Goal: Task Accomplishment & Management: Manage account settings

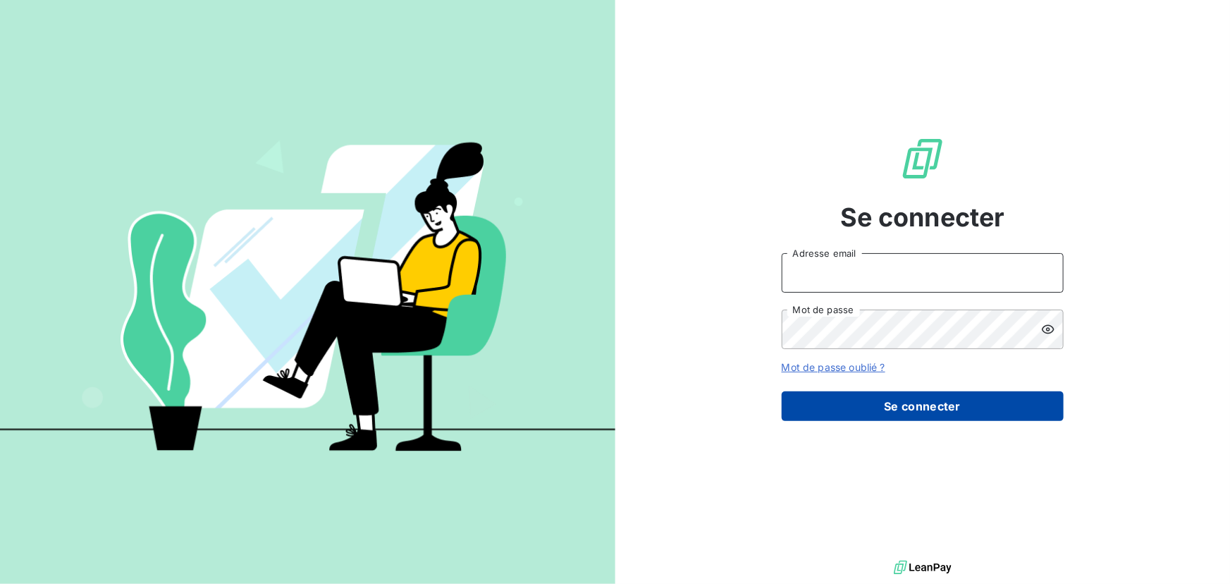
type input "[EMAIL_ADDRESS][DOMAIN_NAME]"
click at [950, 405] on button "Se connecter" at bounding box center [923, 406] width 282 height 30
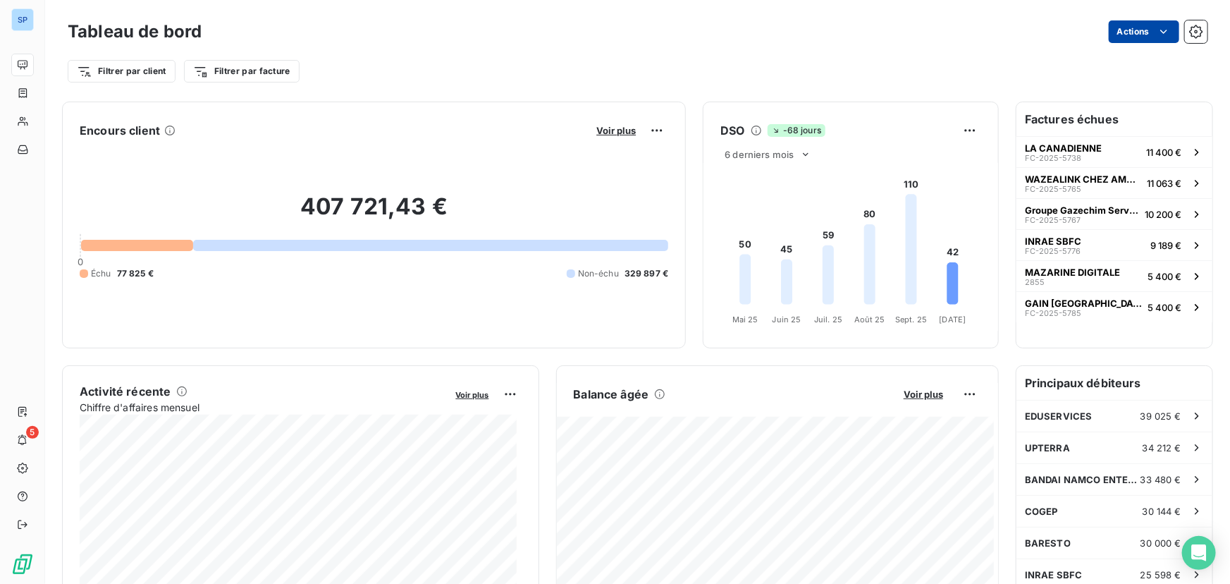
click at [1143, 35] on html "SP 5 Tableau de bord Actions Filtrer par client Filtrer par facture Encours cli…" at bounding box center [615, 292] width 1230 height 584
click at [20, 123] on html "SP 5 Tableau de bord Actions Exporter le tableau de bord Planifier un rapport F…" at bounding box center [615, 292] width 1230 height 584
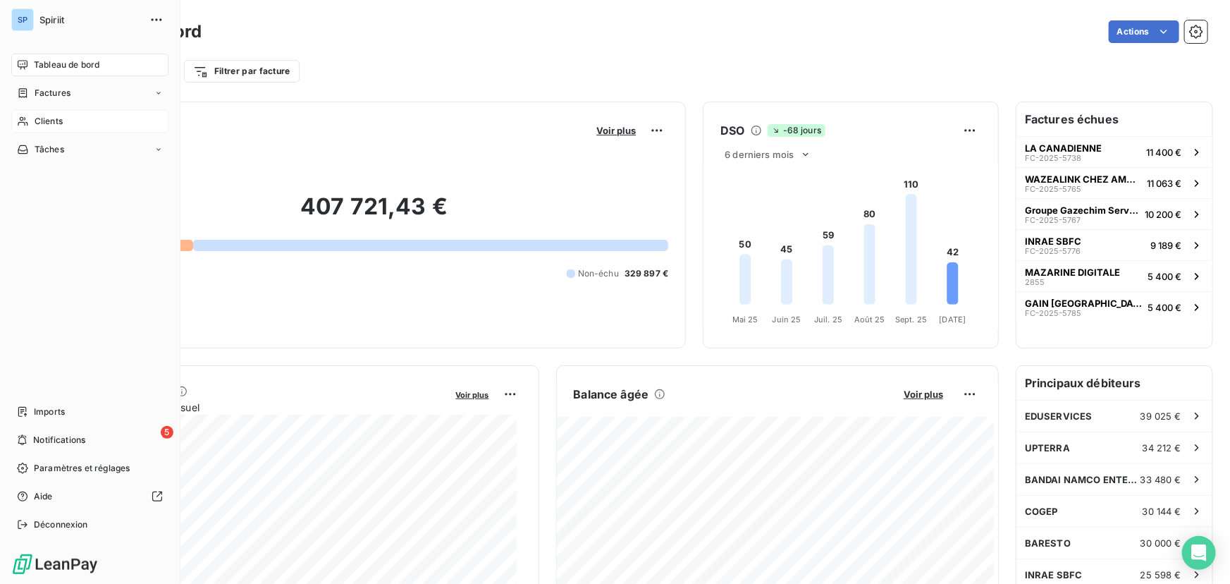
click at [41, 118] on span "Clients" at bounding box center [49, 121] width 28 height 13
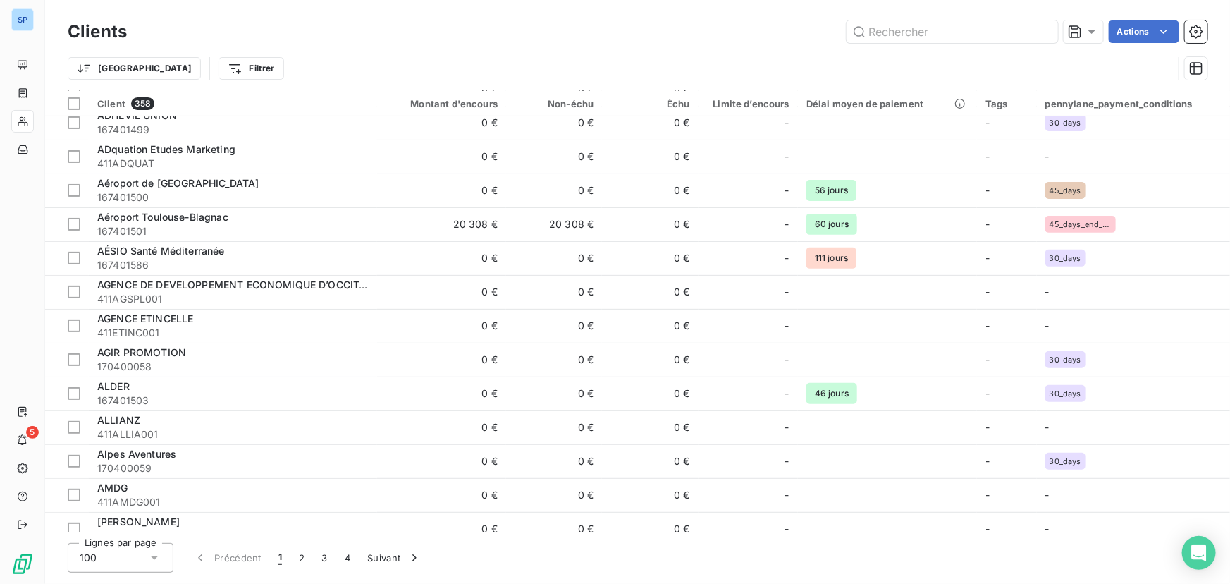
scroll to position [28, 0]
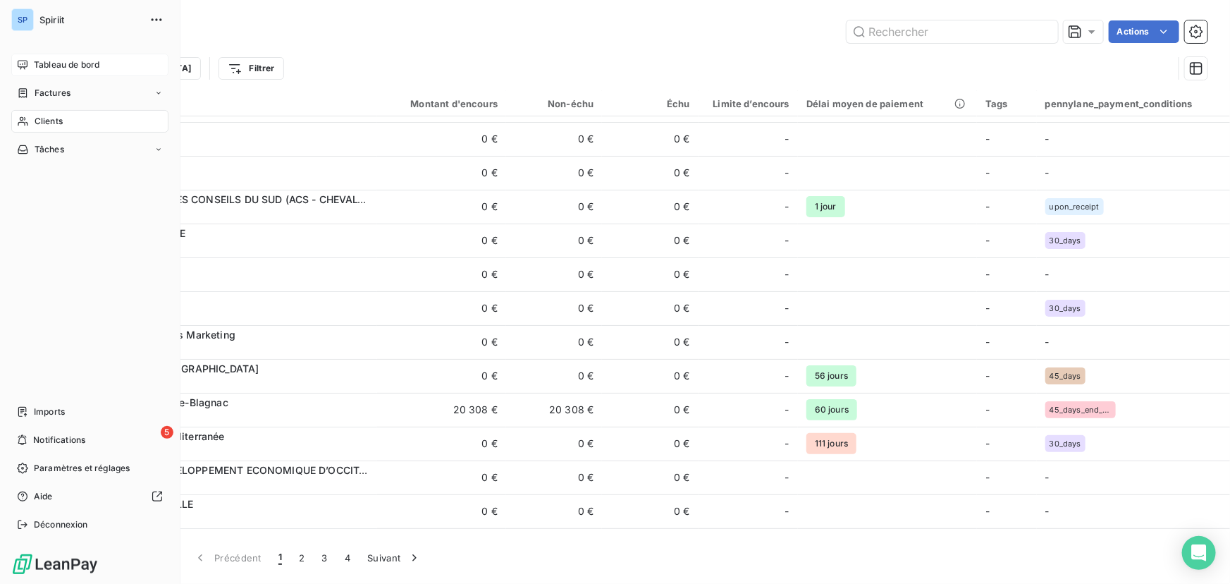
click at [28, 66] on div "Tableau de bord" at bounding box center [89, 65] width 157 height 23
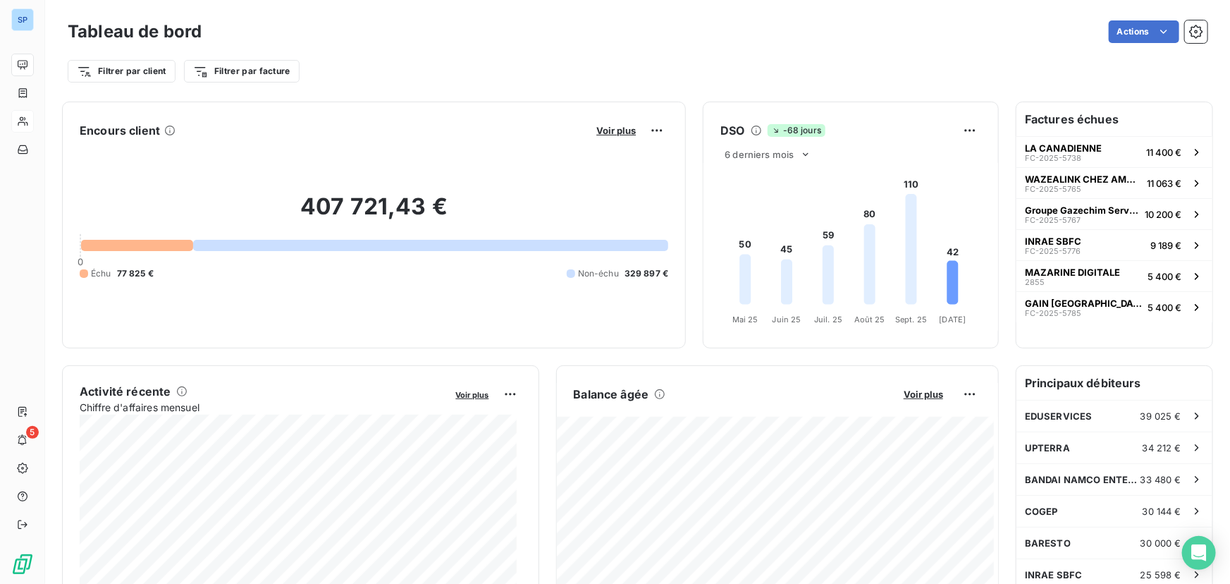
click at [1037, 122] on h6 "Factures échues" at bounding box center [1114, 119] width 196 height 34
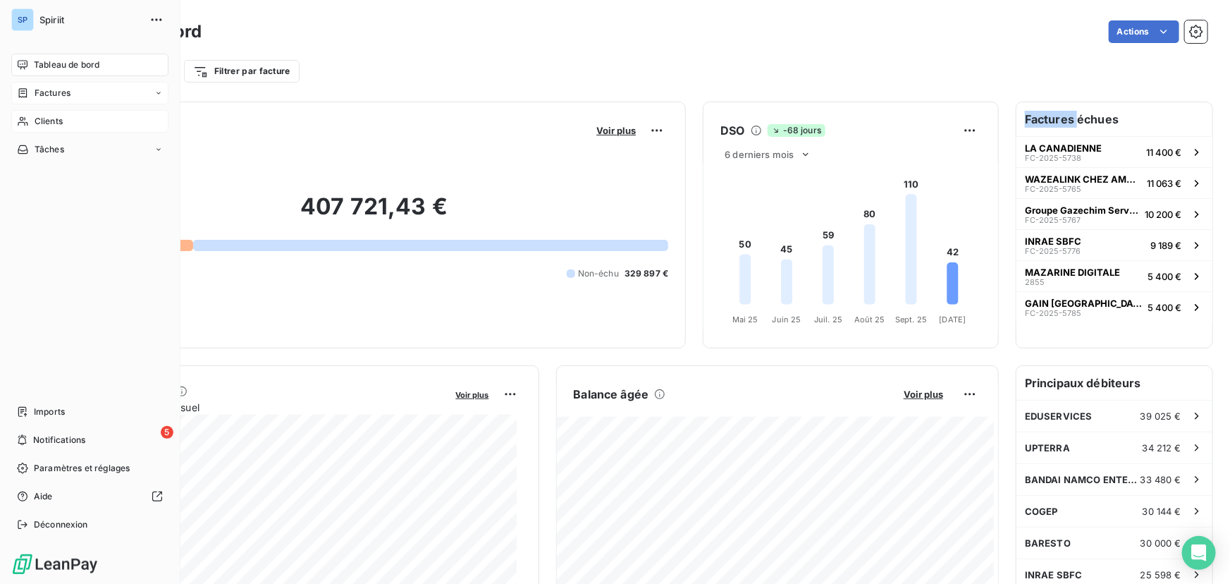
click at [42, 97] on span "Factures" at bounding box center [53, 93] width 36 height 13
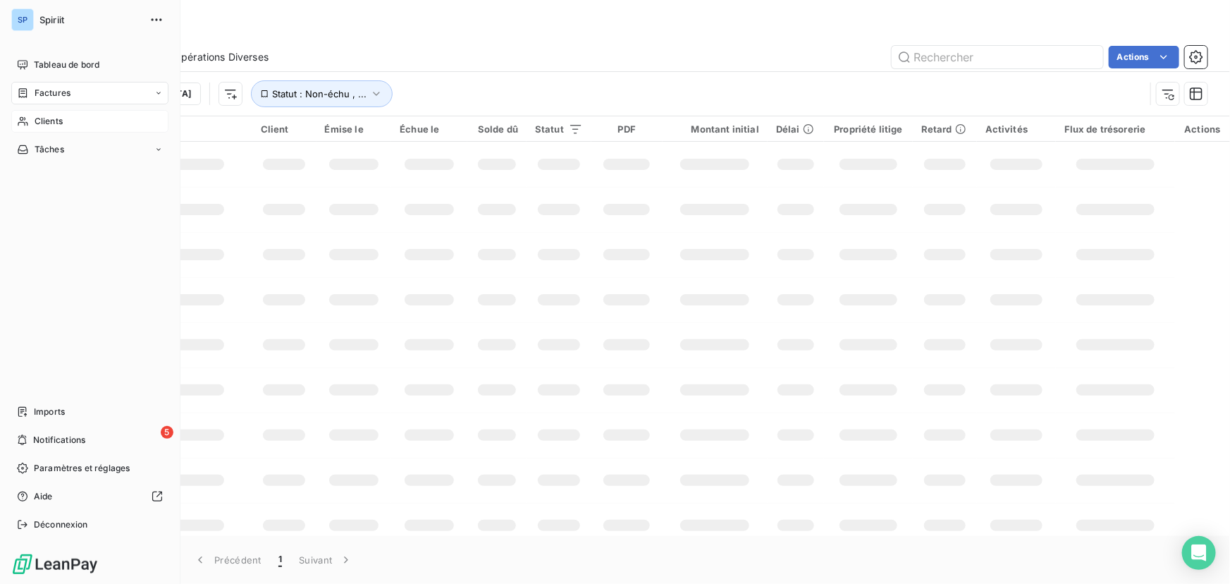
click at [35, 124] on span "Clients" at bounding box center [49, 121] width 28 height 13
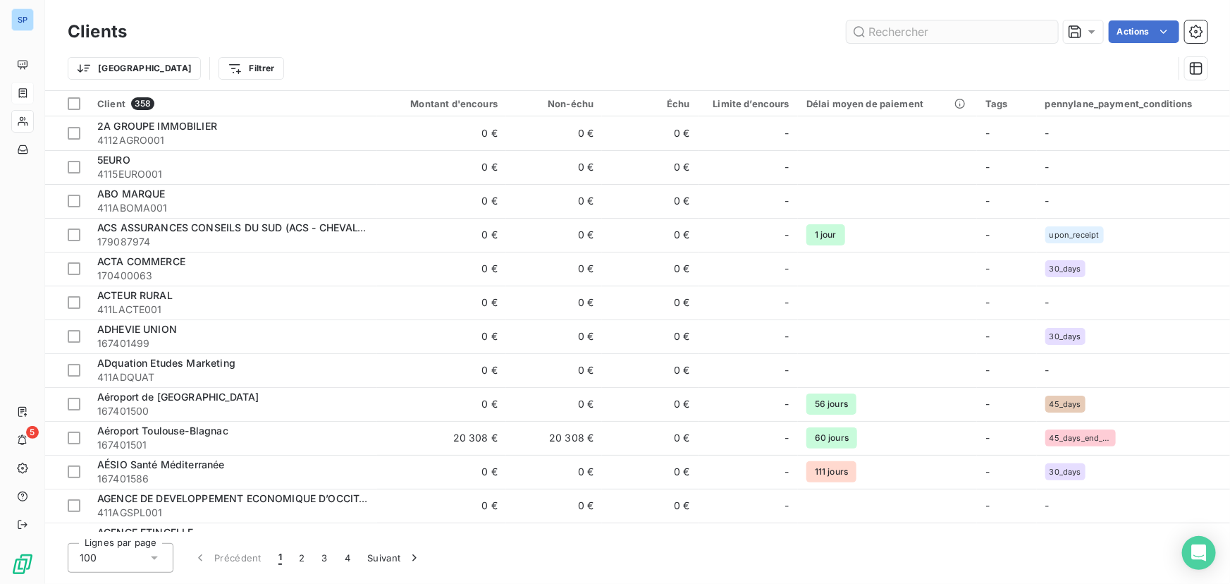
click at [979, 35] on input "text" at bounding box center [951, 31] width 211 height 23
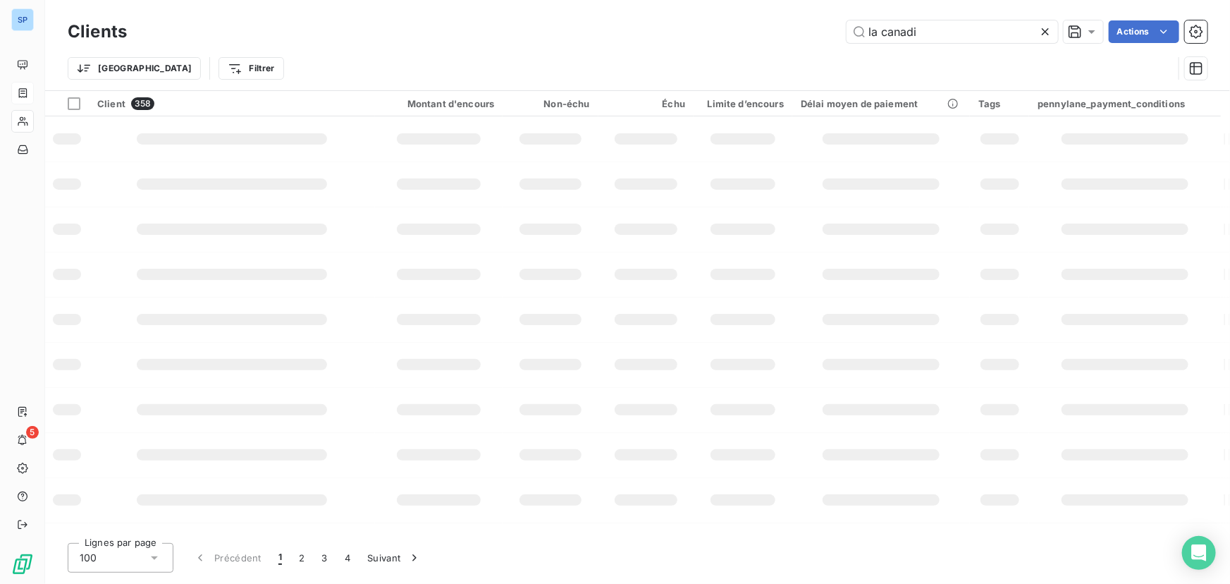
type input "la canadi"
click at [769, 38] on div "la canadi Actions" at bounding box center [675, 31] width 1063 height 23
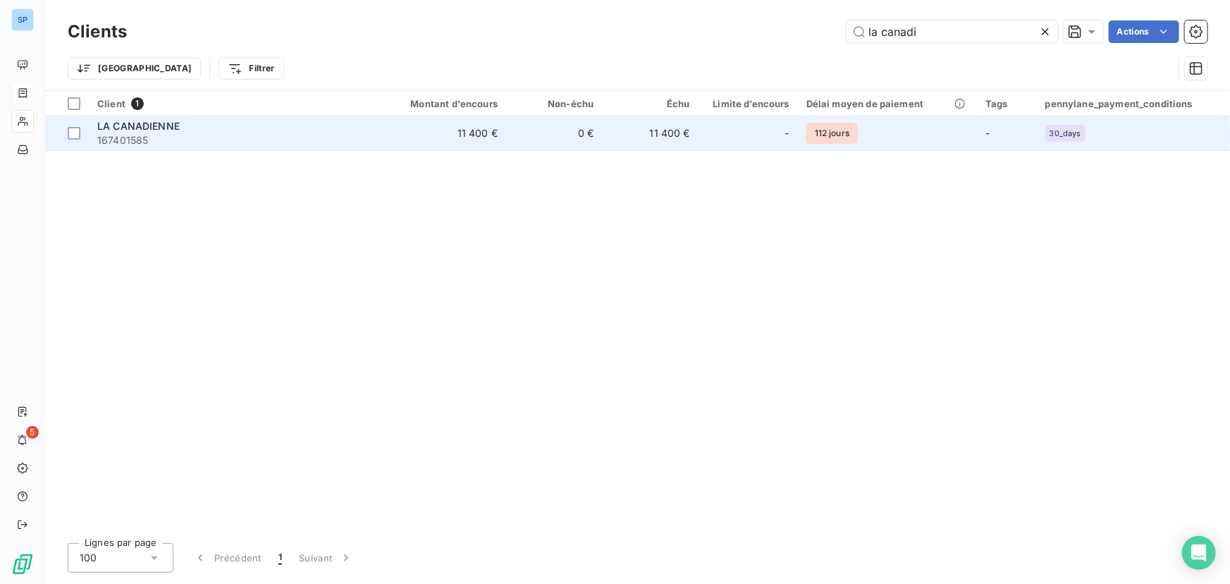
click at [391, 135] on td "11 400 €" at bounding box center [441, 133] width 129 height 34
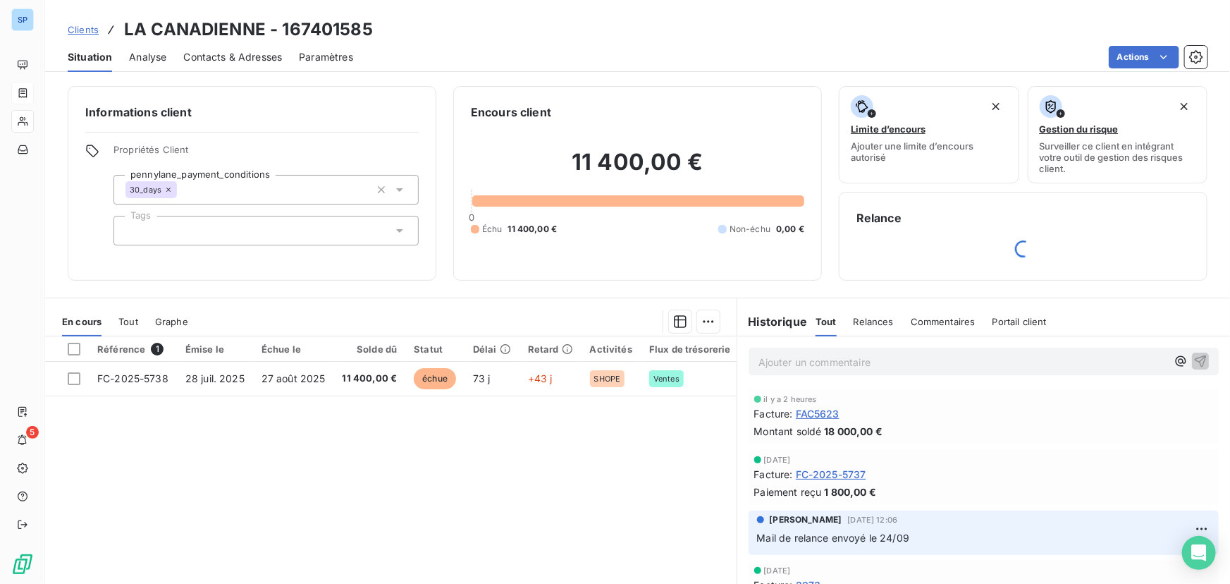
click at [148, 50] on span "Analyse" at bounding box center [147, 57] width 37 height 14
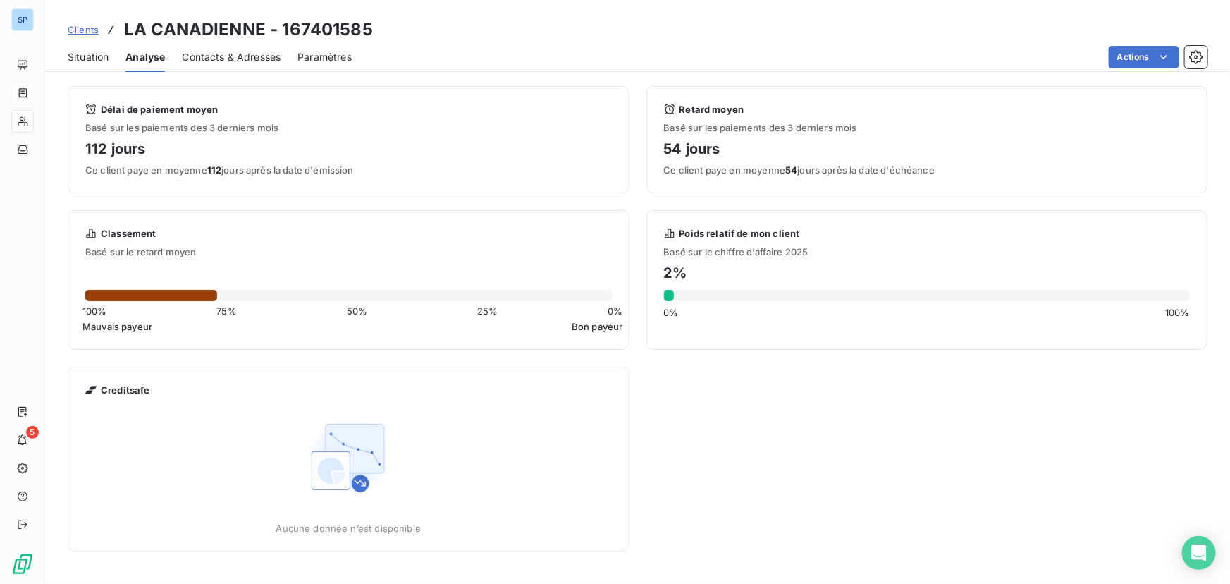
click at [218, 54] on span "Contacts & Adresses" at bounding box center [231, 57] width 99 height 14
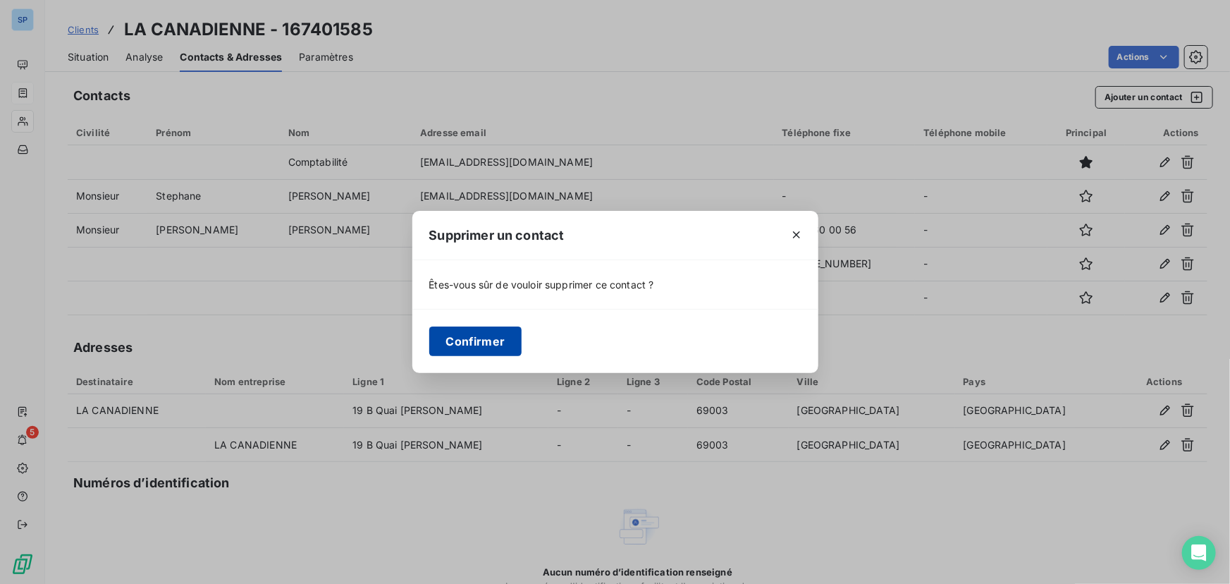
click at [493, 341] on button "Confirmer" at bounding box center [475, 341] width 93 height 30
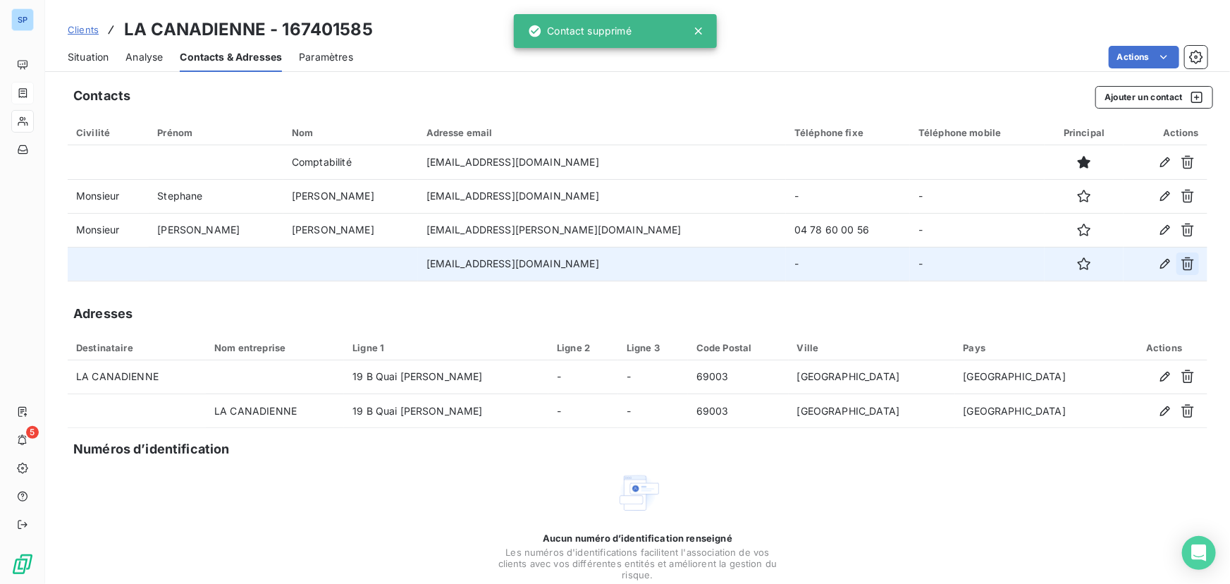
click at [1180, 259] on icon "button" at bounding box center [1187, 264] width 14 height 14
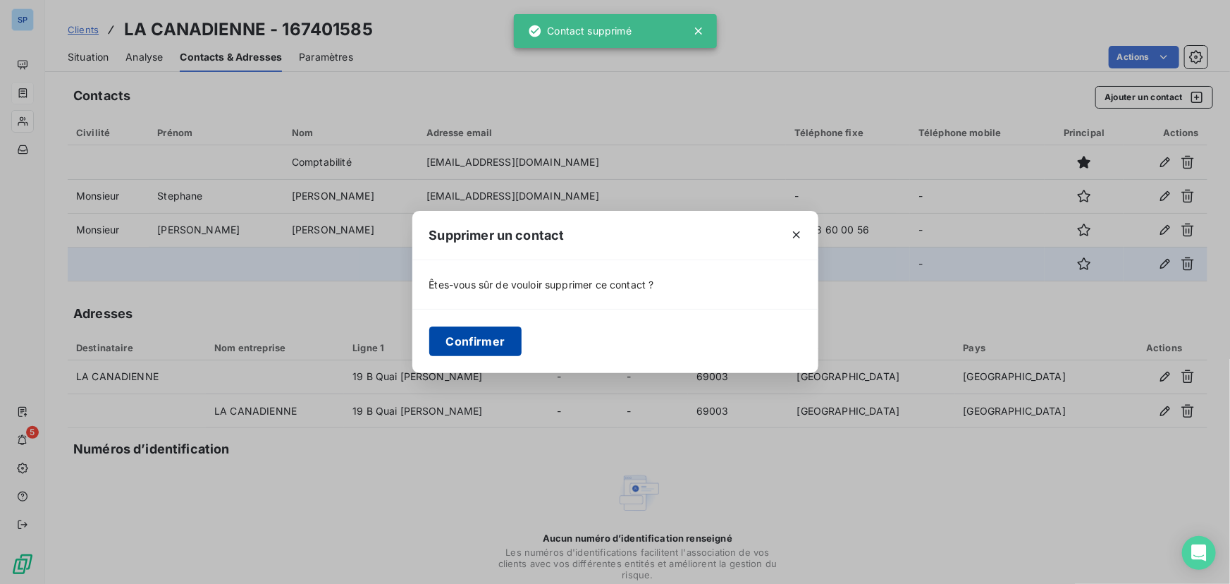
click at [490, 337] on button "Confirmer" at bounding box center [475, 341] width 93 height 30
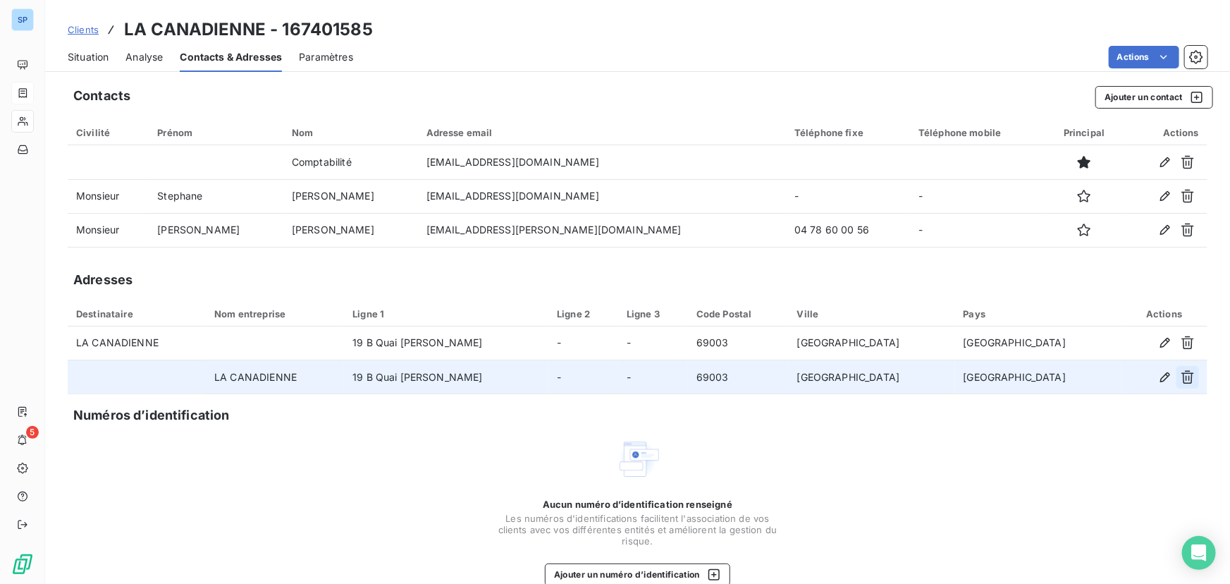
click at [1180, 380] on icon "button" at bounding box center [1187, 377] width 14 height 14
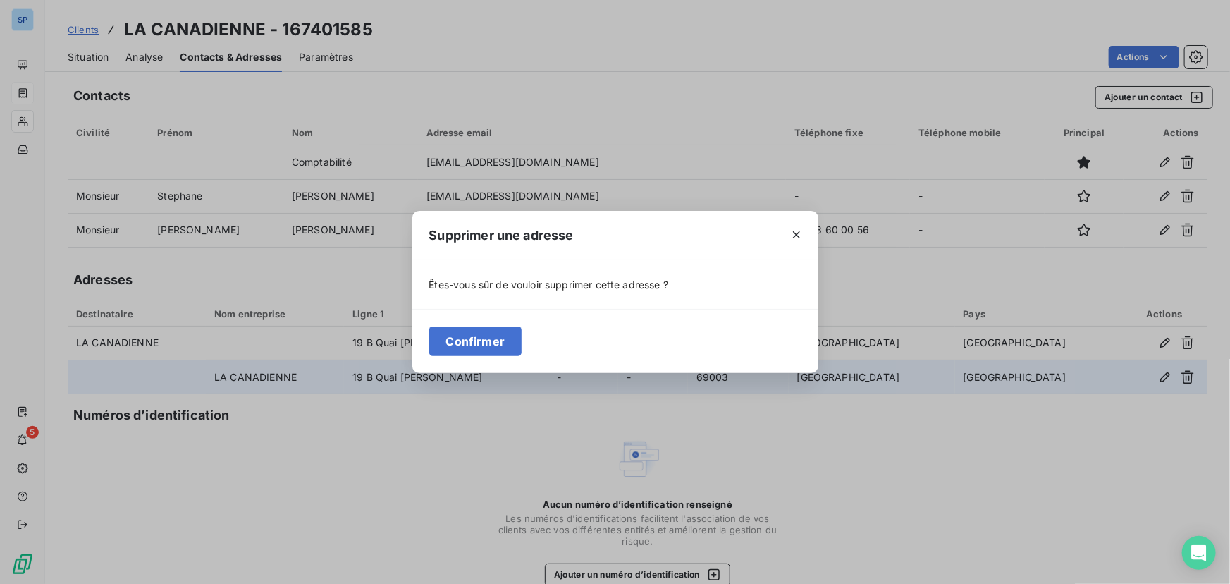
click at [903, 280] on div "Supprimer une adresse Êtes-vous sûr de vouloir supprimer cette adresse ? Confir…" at bounding box center [615, 292] width 1230 height 584
click at [799, 233] on icon "button" at bounding box center [796, 235] width 14 height 14
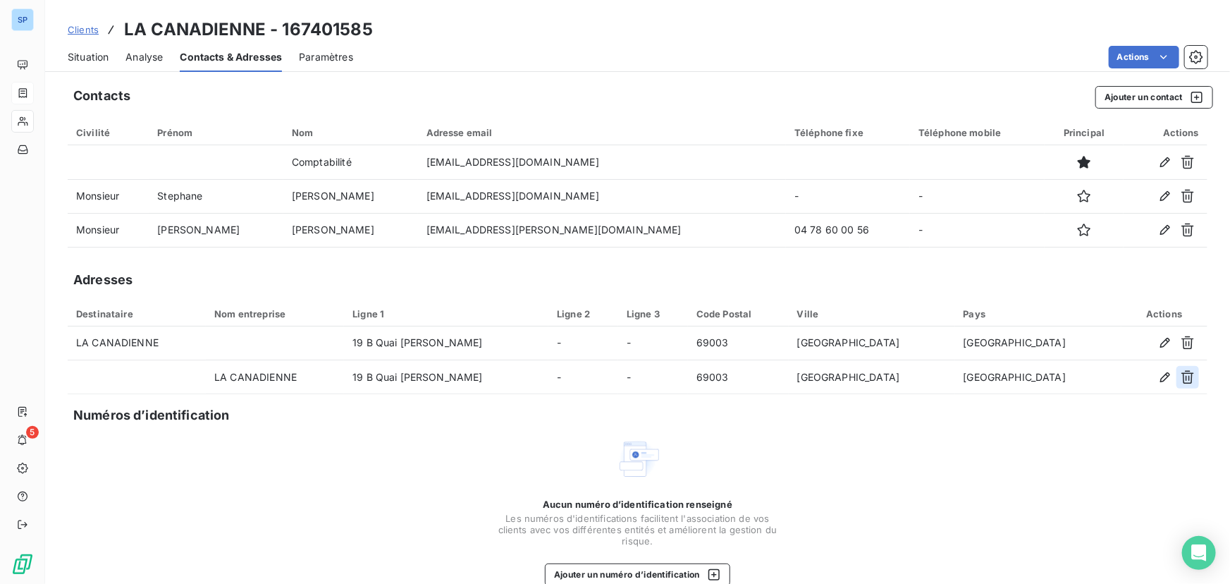
click at [1180, 374] on icon "button" at bounding box center [1187, 377] width 14 height 14
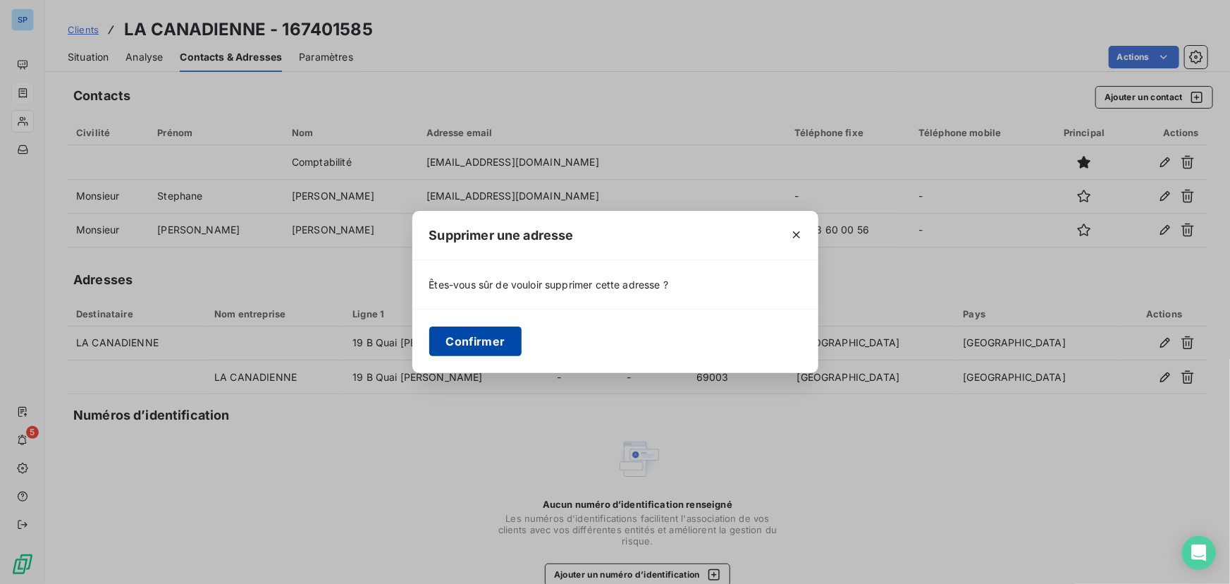
click at [470, 337] on button "Confirmer" at bounding box center [475, 341] width 93 height 30
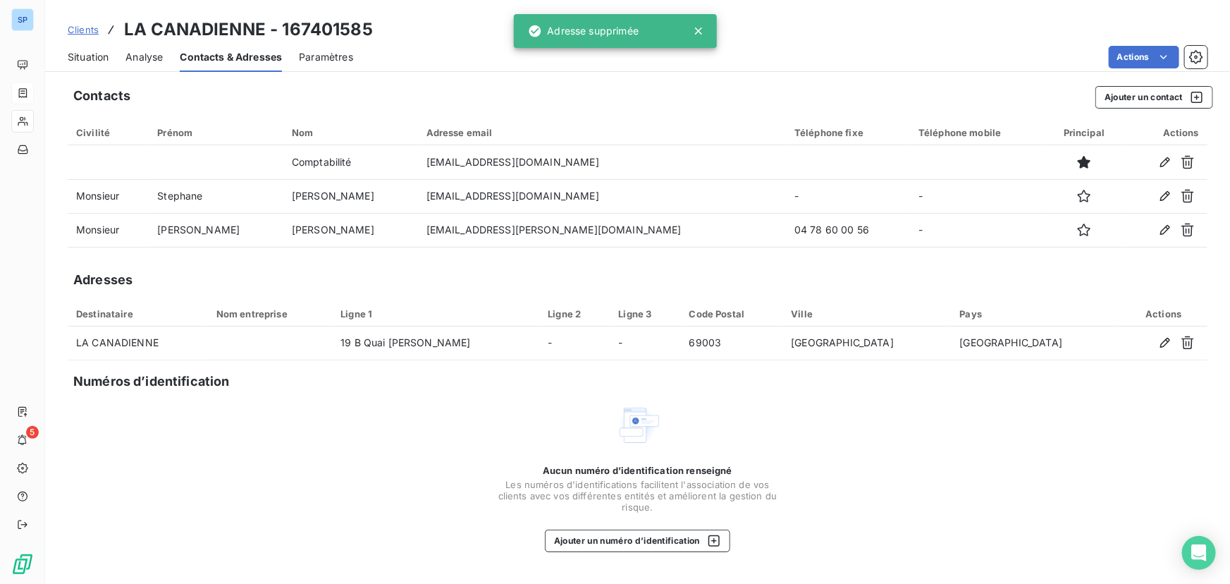
click at [86, 28] on span "Clients" at bounding box center [83, 29] width 31 height 11
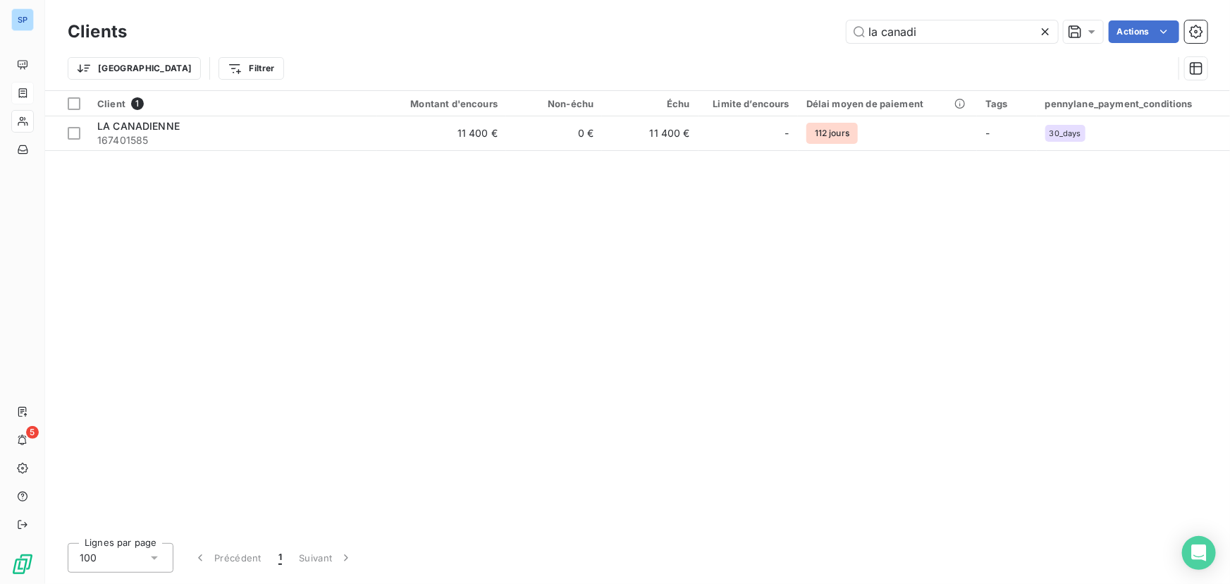
click at [1050, 29] on icon at bounding box center [1045, 32] width 14 height 14
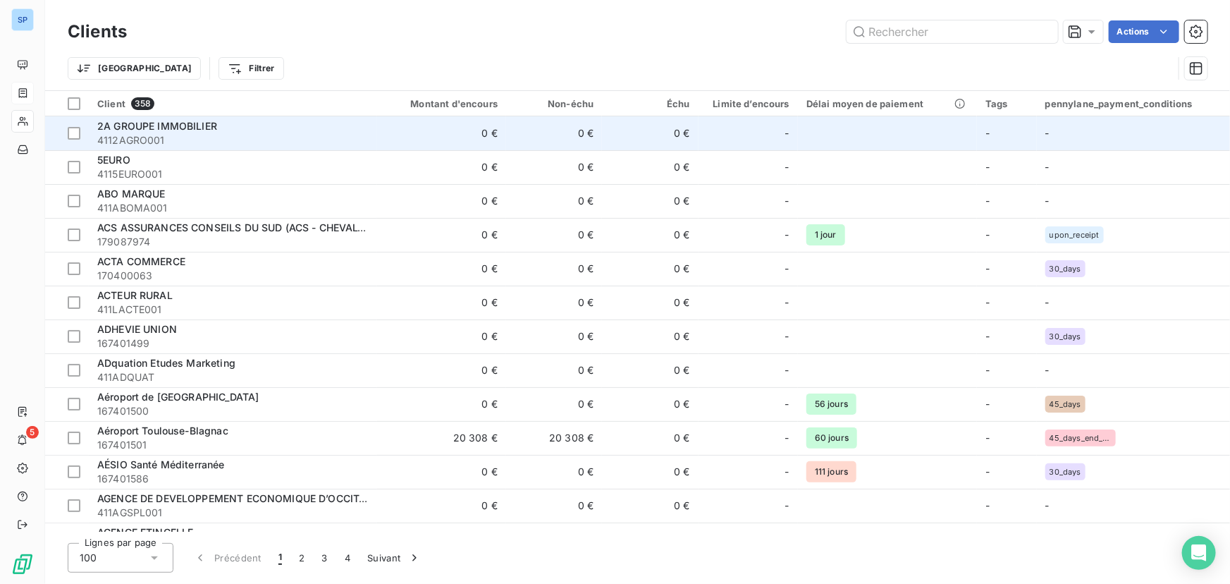
click at [271, 133] on span "4112AGRO001" at bounding box center [232, 140] width 271 height 14
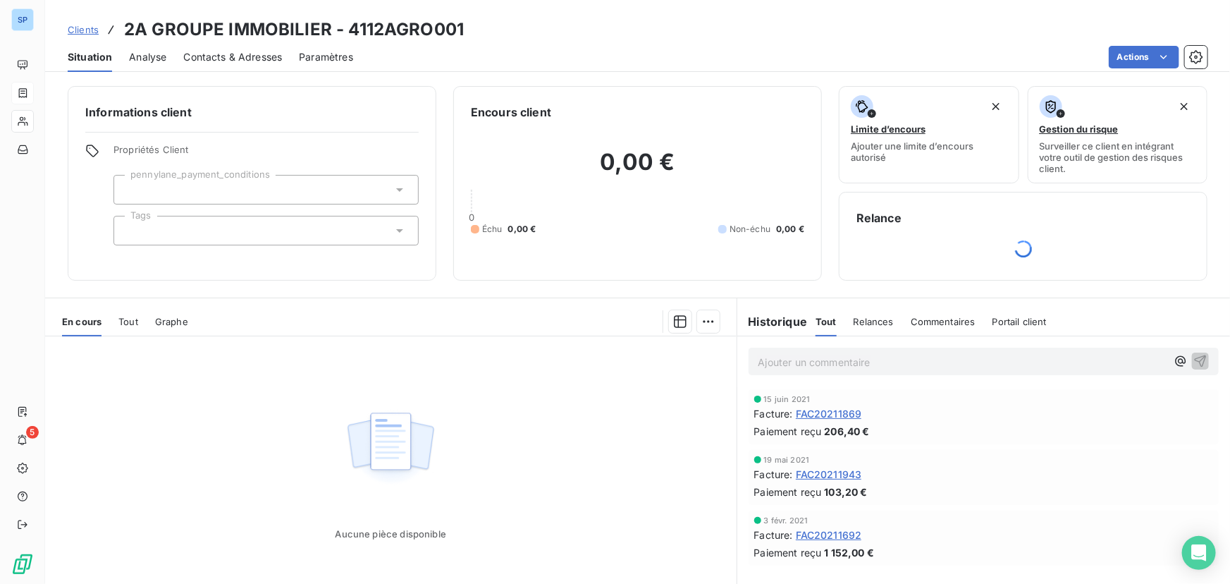
click at [311, 55] on span "Paramètres" at bounding box center [326, 57] width 54 height 14
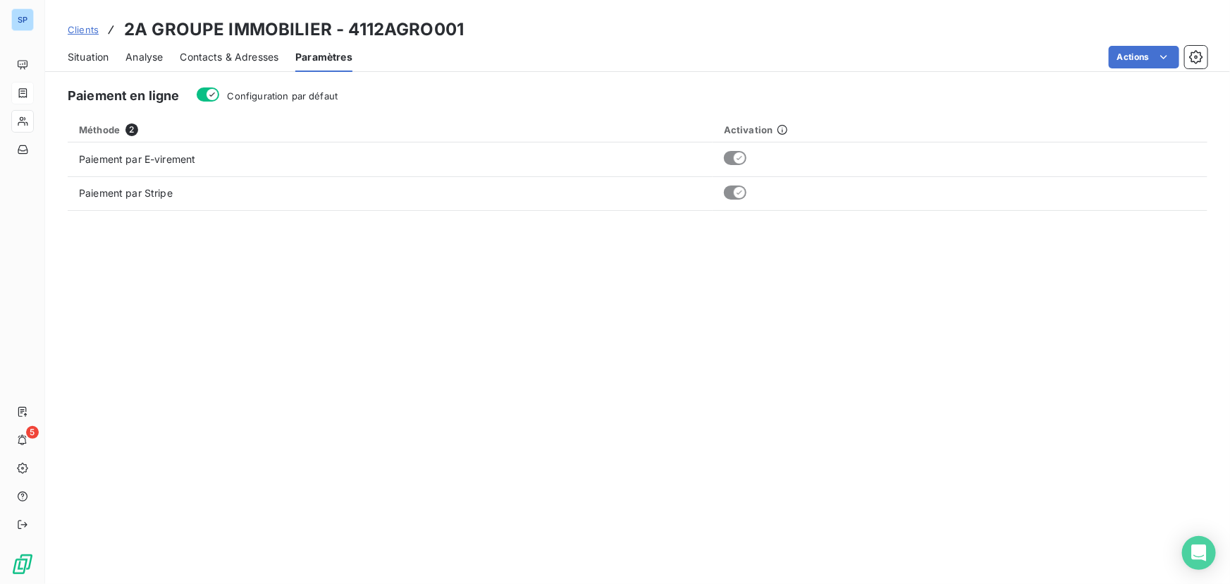
click at [227, 58] on span "Contacts & Adresses" at bounding box center [229, 57] width 99 height 14
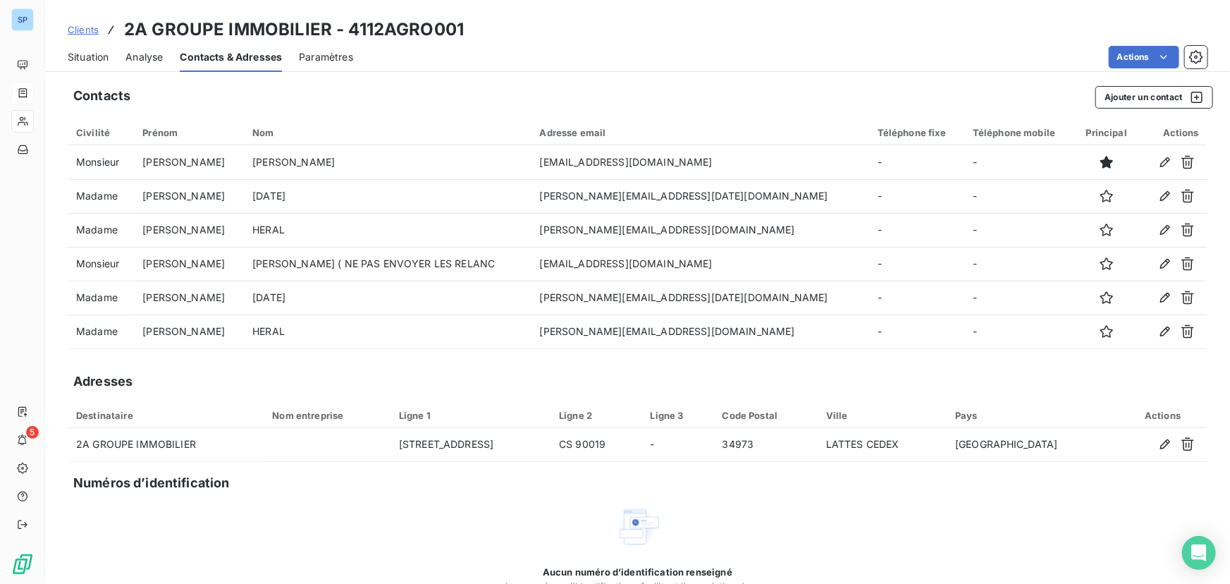
click at [159, 60] on span "Analyse" at bounding box center [143, 57] width 37 height 14
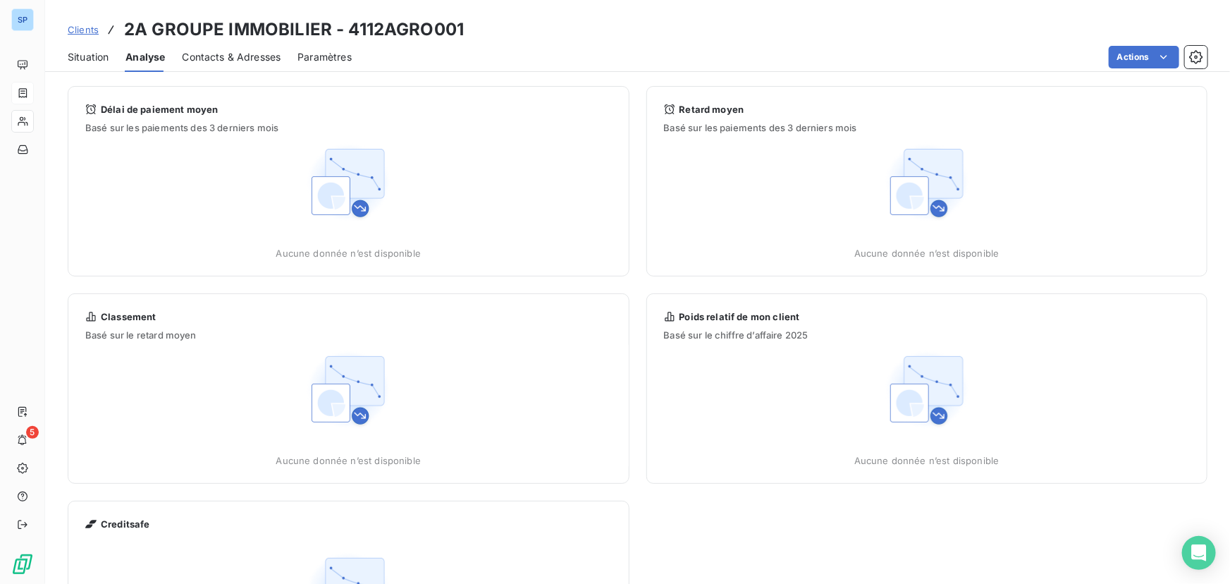
click at [94, 52] on span "Situation" at bounding box center [88, 57] width 41 height 14
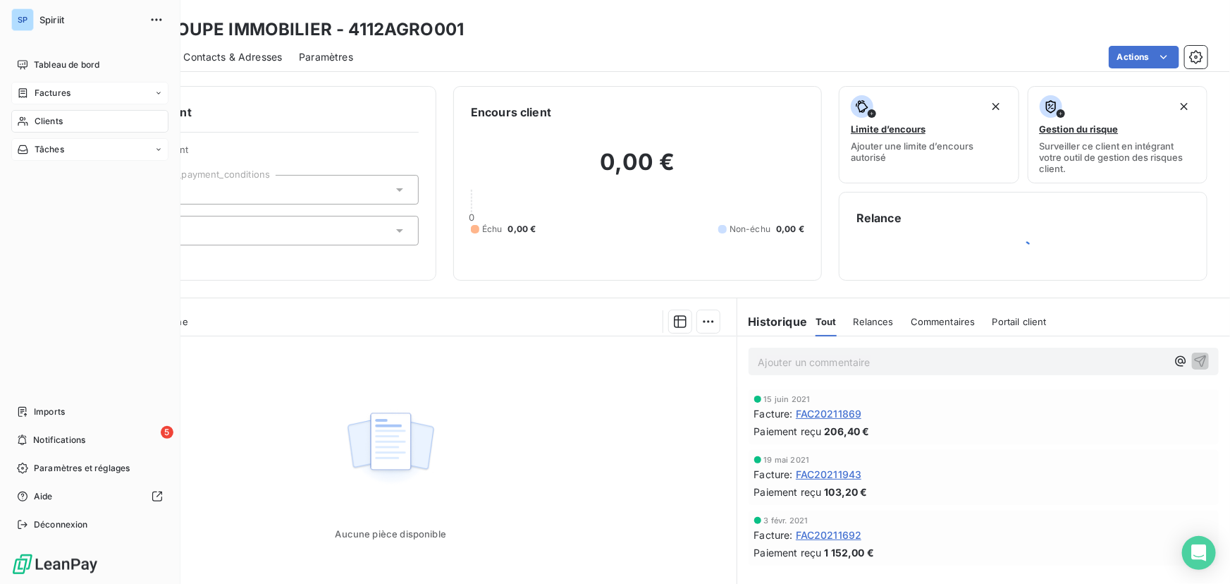
click at [53, 145] on span "Tâches" at bounding box center [50, 149] width 30 height 13
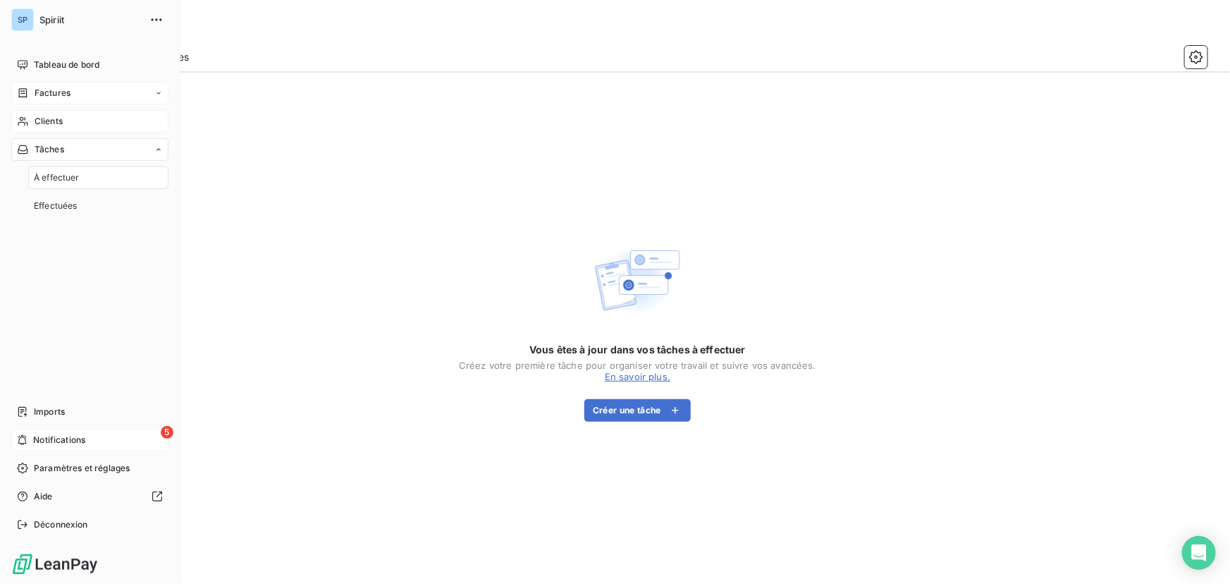
click at [92, 440] on div "5 Notifications" at bounding box center [89, 439] width 157 height 23
click at [85, 471] on span "Paramètres et réglages" at bounding box center [82, 468] width 96 height 13
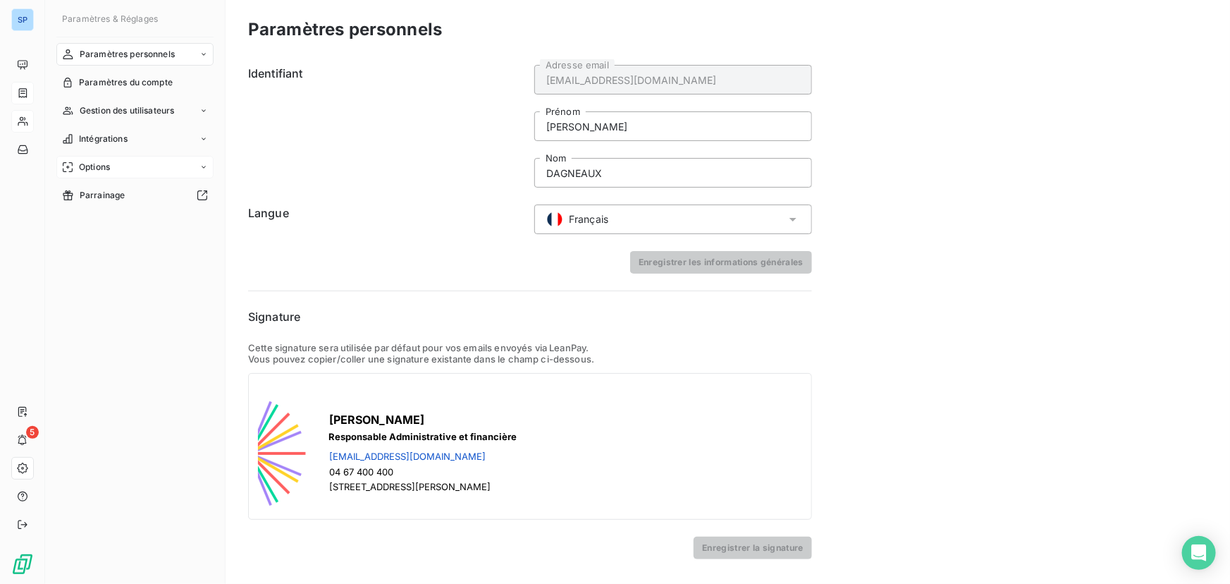
click at [137, 168] on div "Options" at bounding box center [134, 167] width 157 height 23
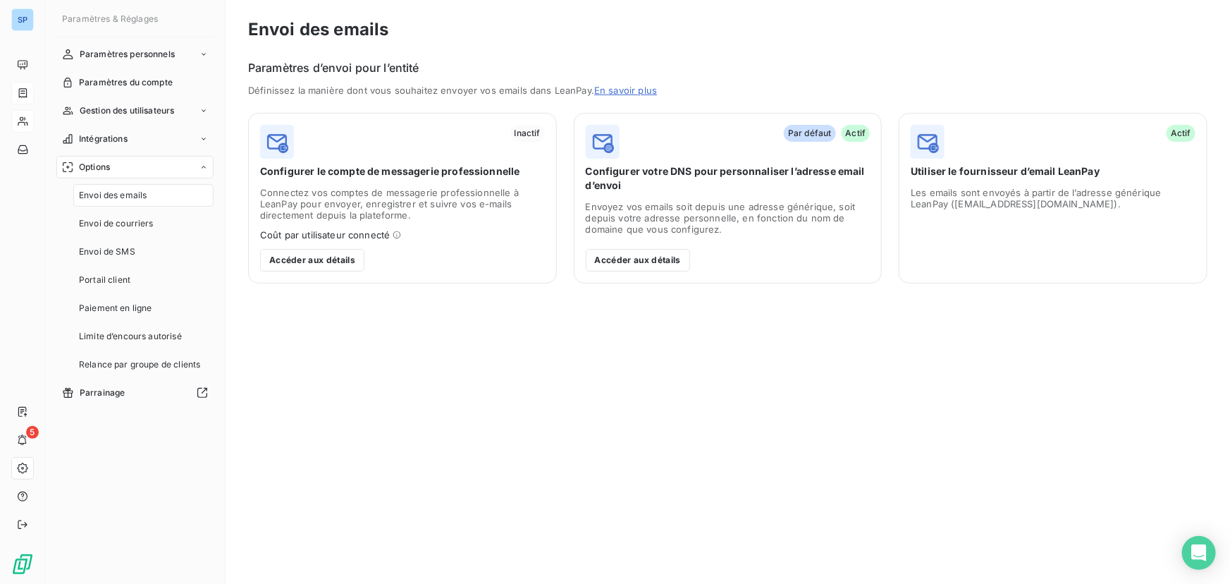
click at [134, 194] on span "Envoi des emails" at bounding box center [113, 195] width 68 height 13
click at [134, 196] on span "Envoi des emails" at bounding box center [113, 195] width 68 height 13
click at [638, 259] on button "Accéder aux détails" at bounding box center [638, 260] width 104 height 23
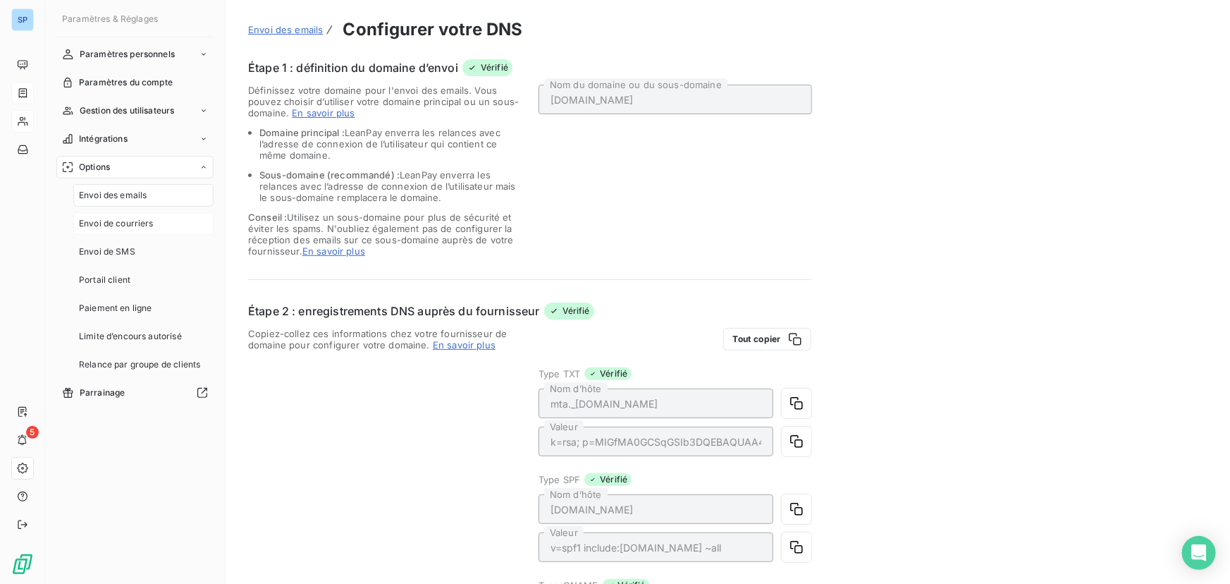
click at [139, 221] on span "Envoi de courriers" at bounding box center [116, 223] width 75 height 13
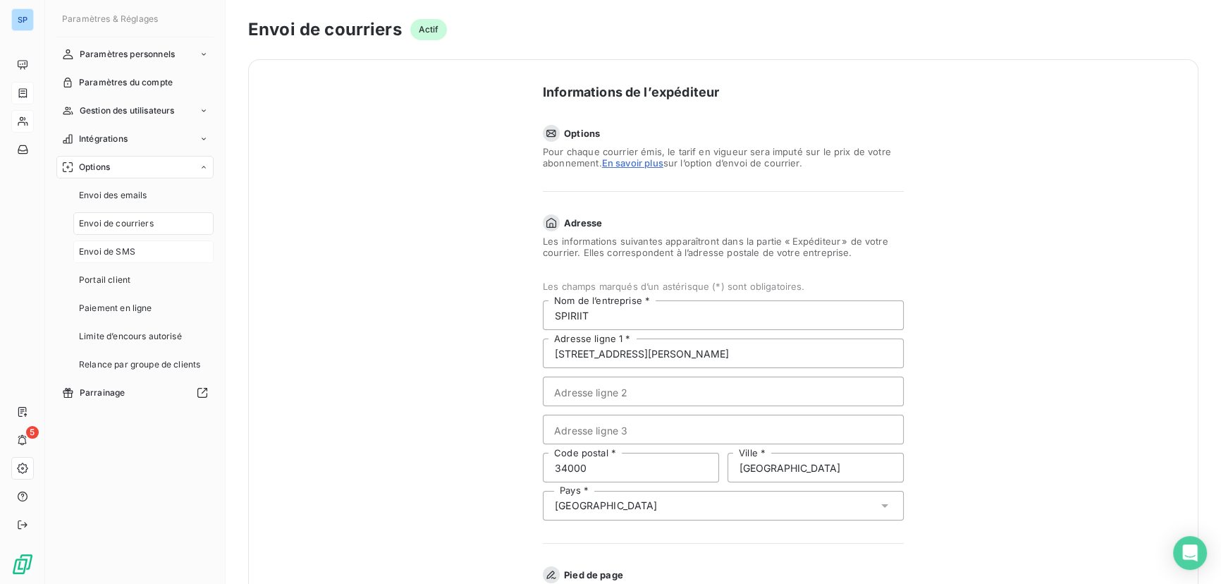
click at [143, 254] on div "Envoi de SMS" at bounding box center [143, 251] width 140 height 23
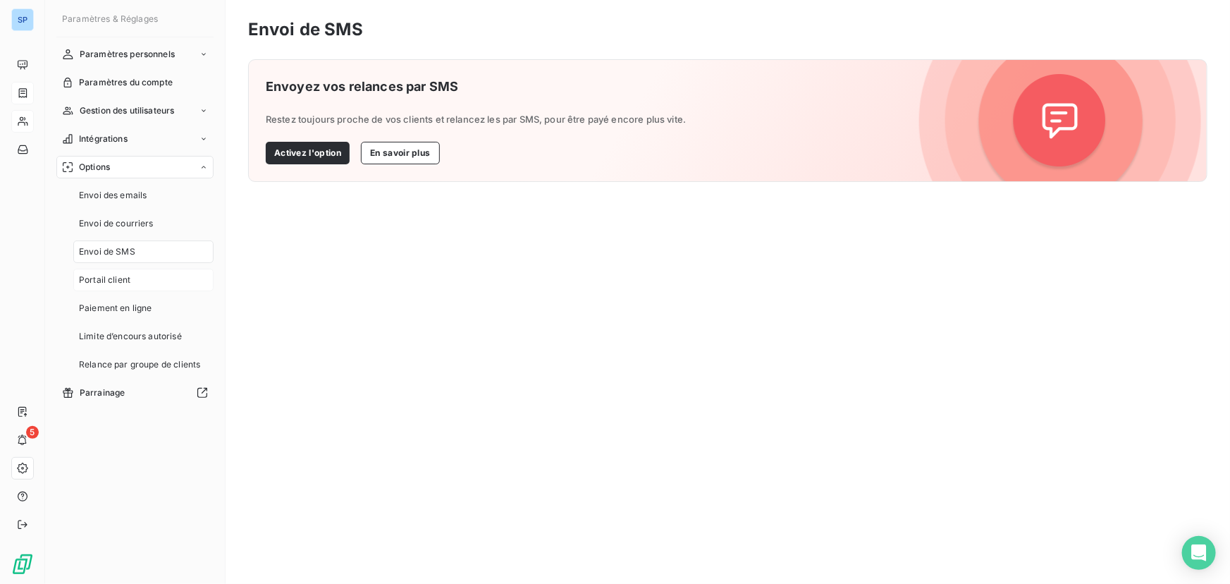
click at [137, 276] on div "Portail client" at bounding box center [143, 280] width 140 height 23
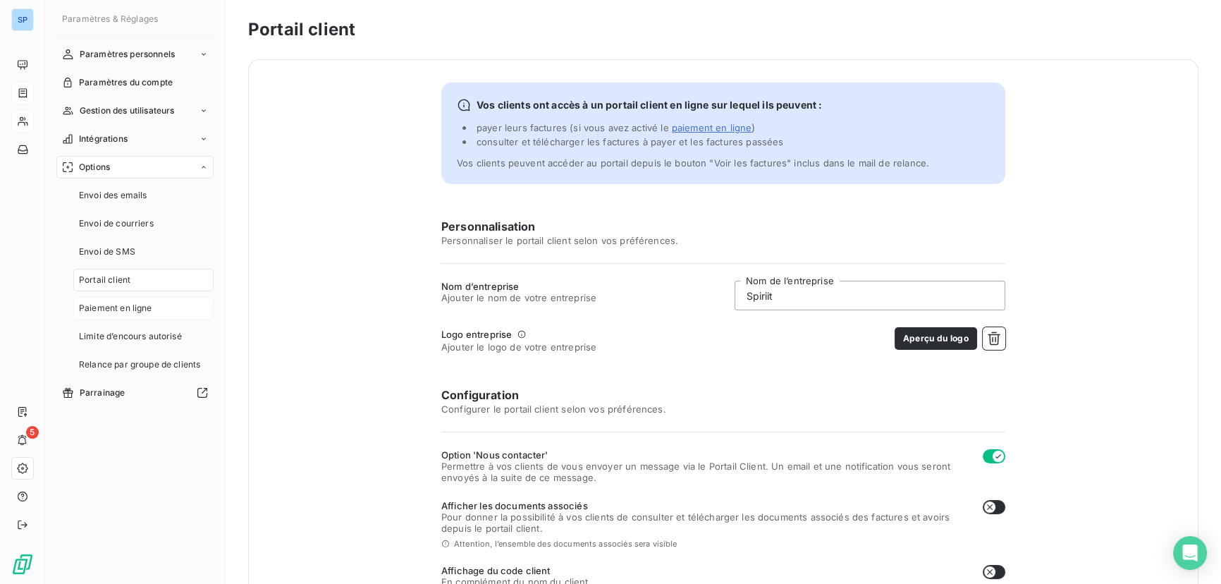
click at [135, 309] on span "Paiement en ligne" at bounding box center [115, 308] width 73 height 13
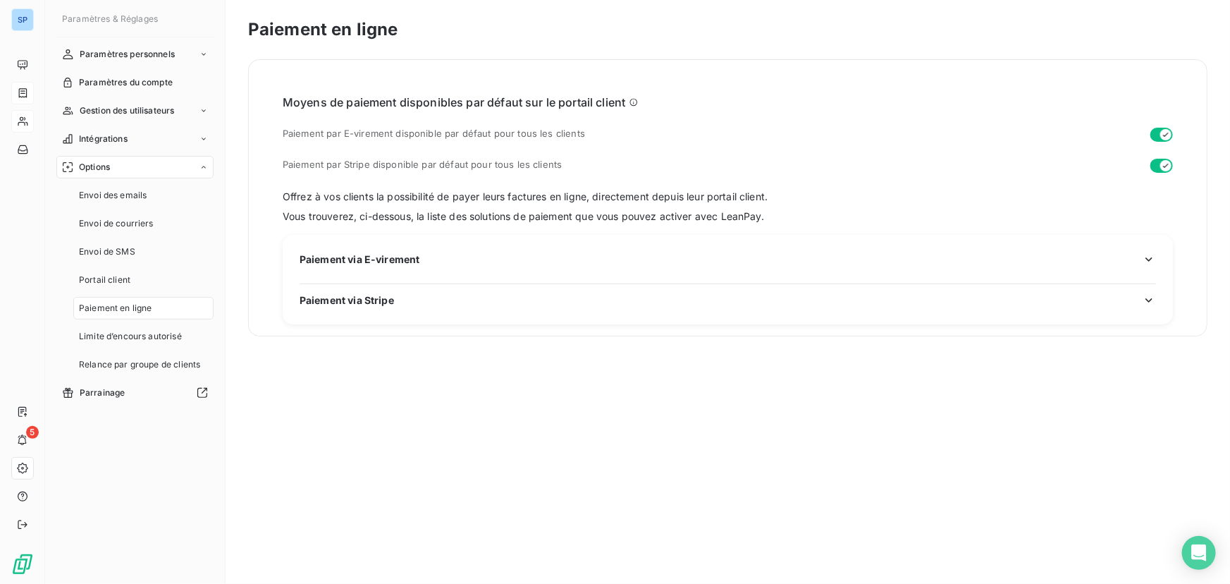
click at [616, 295] on div "Paiement via Stripe" at bounding box center [728, 299] width 856 height 15
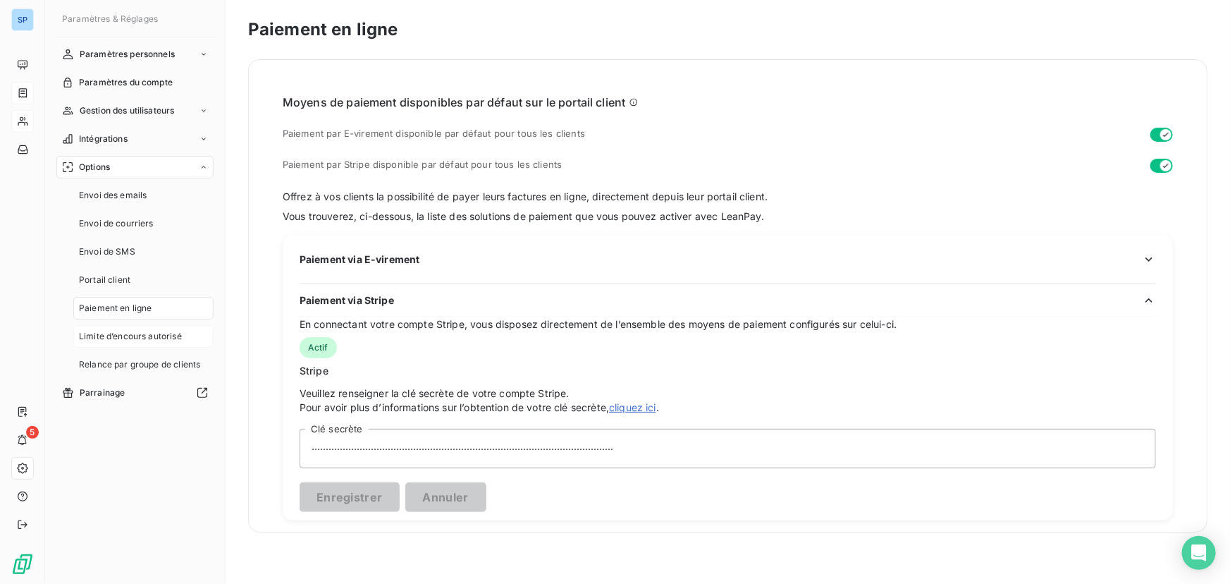
click at [112, 333] on span "Limite d’encours autorisé" at bounding box center [130, 336] width 103 height 13
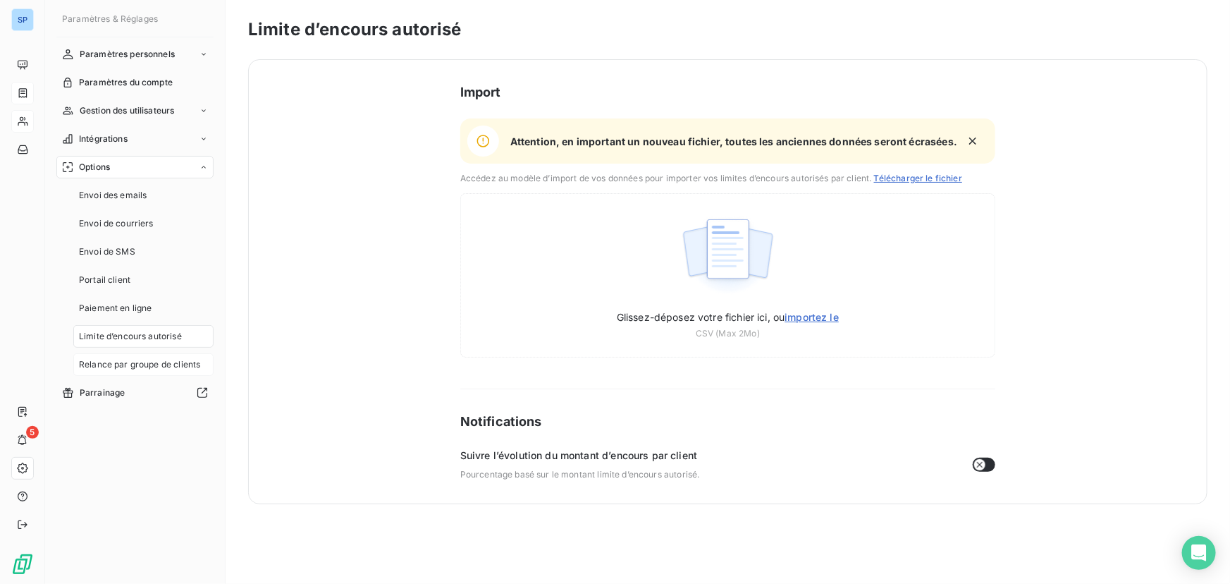
click at [114, 364] on span "Relance par groupe de clients" at bounding box center [139, 364] width 121 height 13
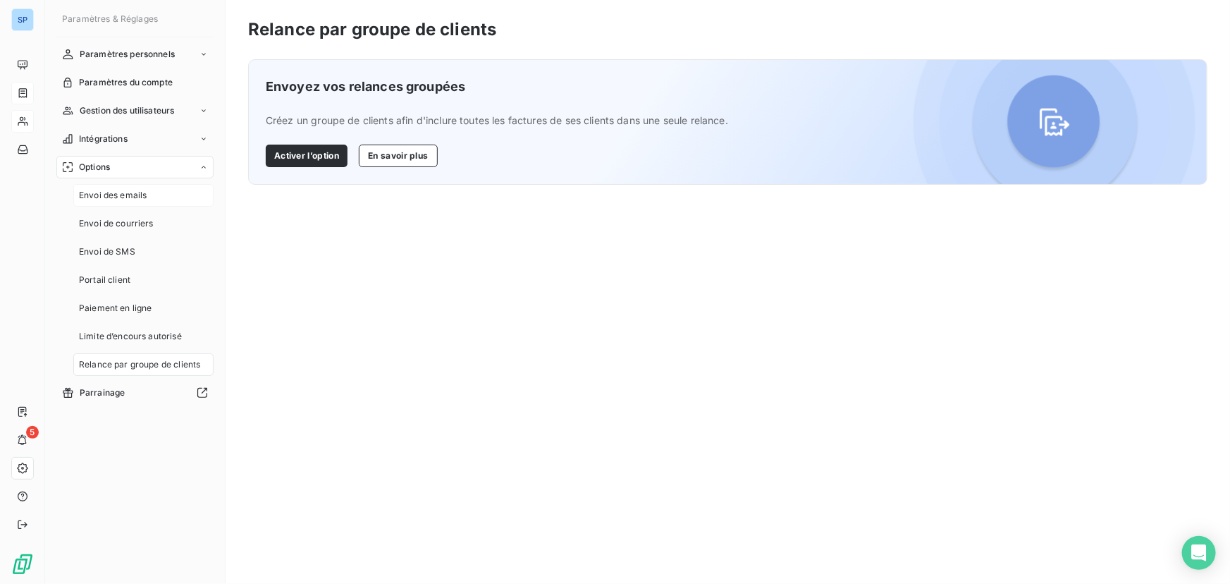
click at [130, 197] on span "Envoi des emails" at bounding box center [113, 195] width 68 height 13
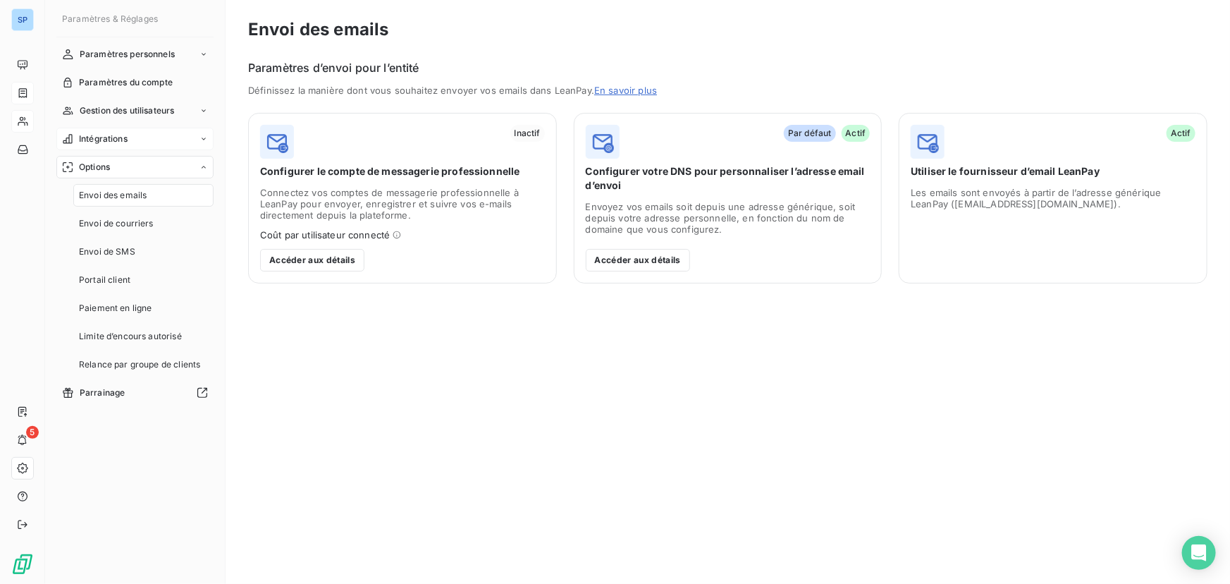
click at [142, 135] on div "Intégrations" at bounding box center [134, 139] width 157 height 23
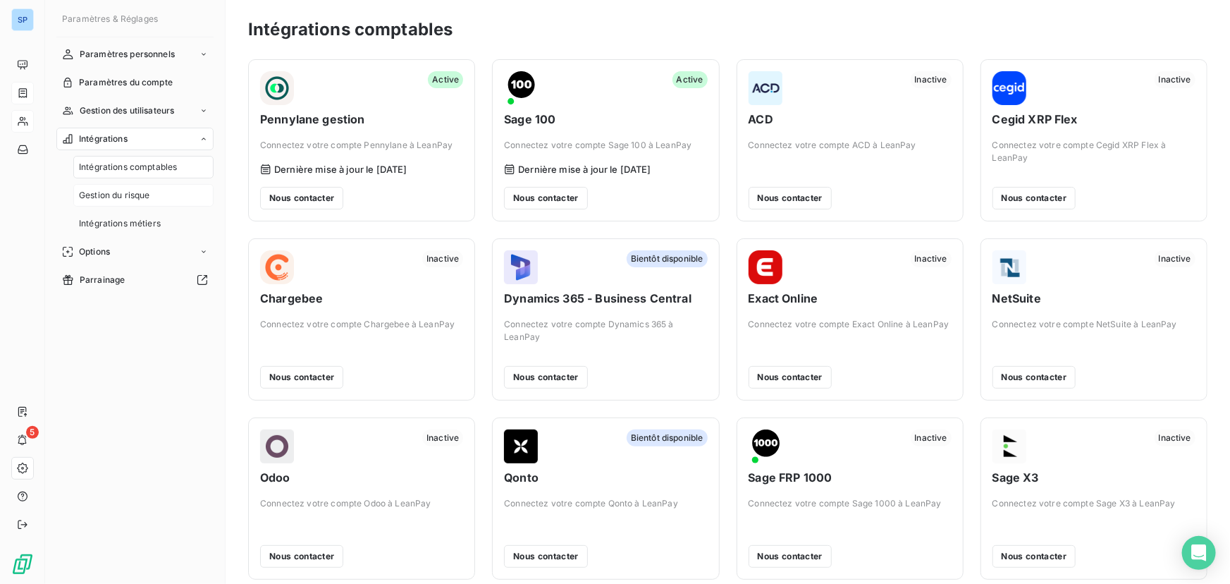
click at [146, 197] on span "Gestion du risque" at bounding box center [114, 195] width 71 height 13
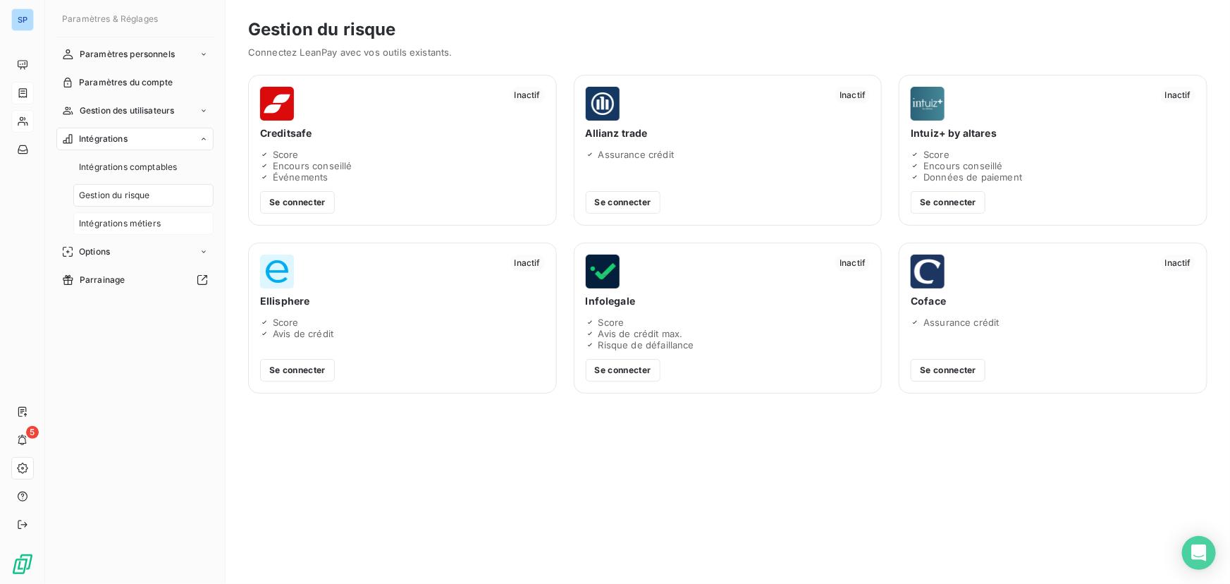
click at [146, 222] on span "Intégrations métiers" at bounding box center [120, 223] width 82 height 13
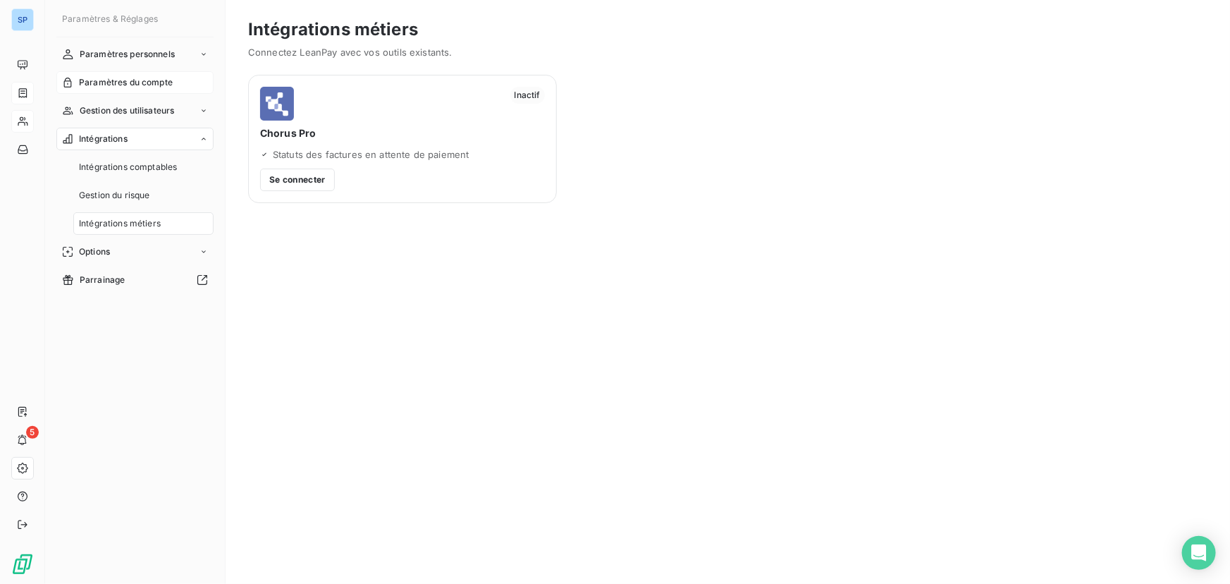
click at [168, 83] on span "Paramètres du compte" at bounding box center [126, 82] width 94 height 13
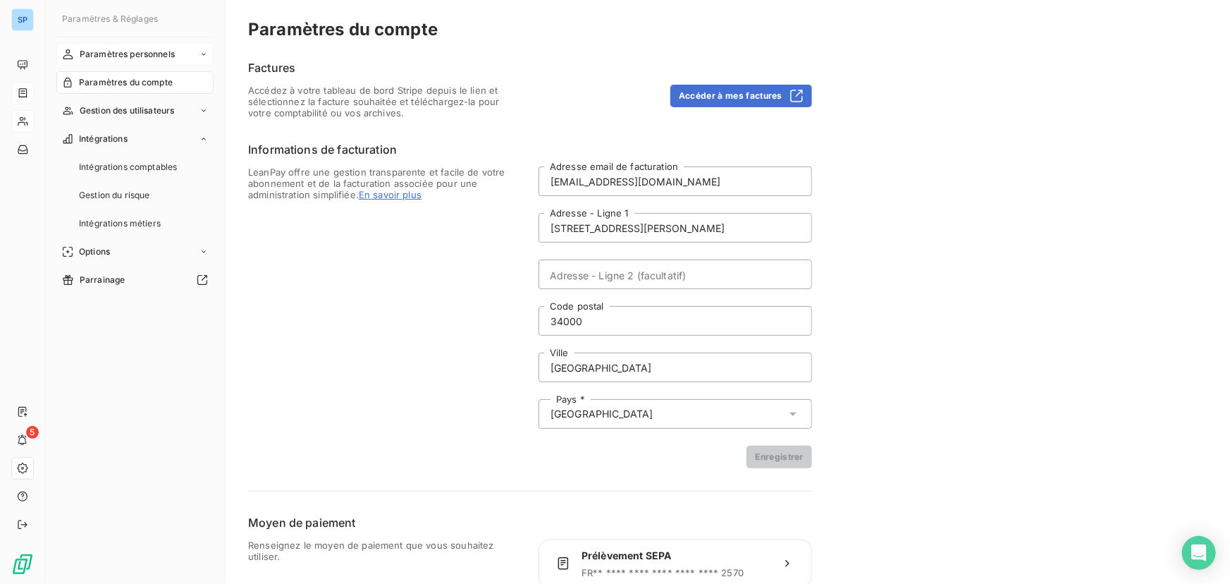
click at [172, 58] on span "Paramètres personnels" at bounding box center [127, 54] width 95 height 13
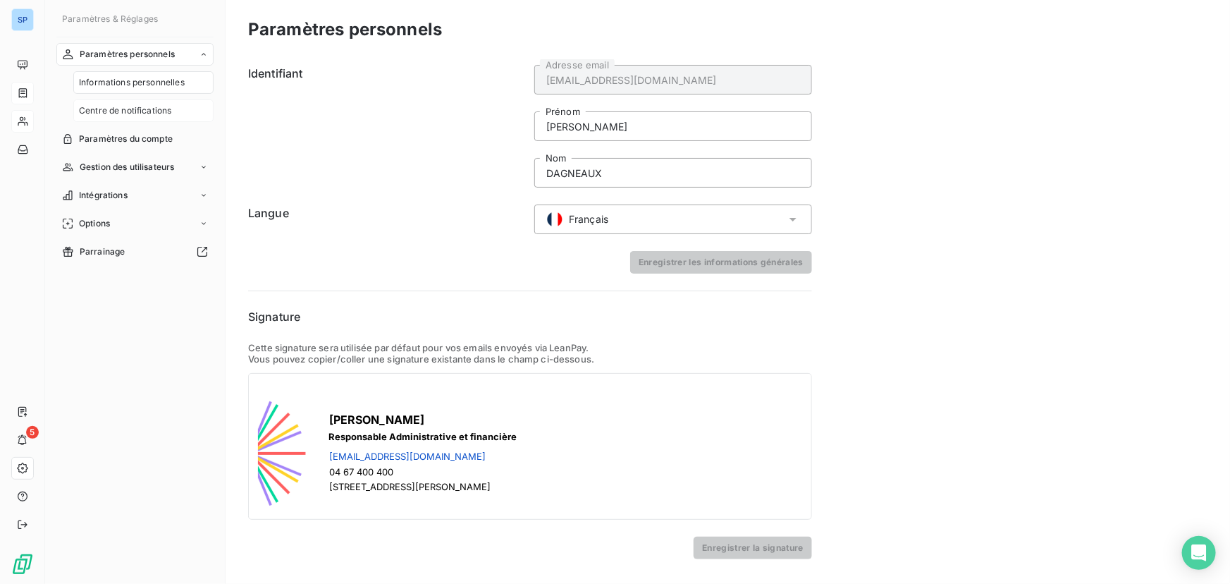
click at [164, 109] on span "Centre de notifications" at bounding box center [125, 110] width 92 height 13
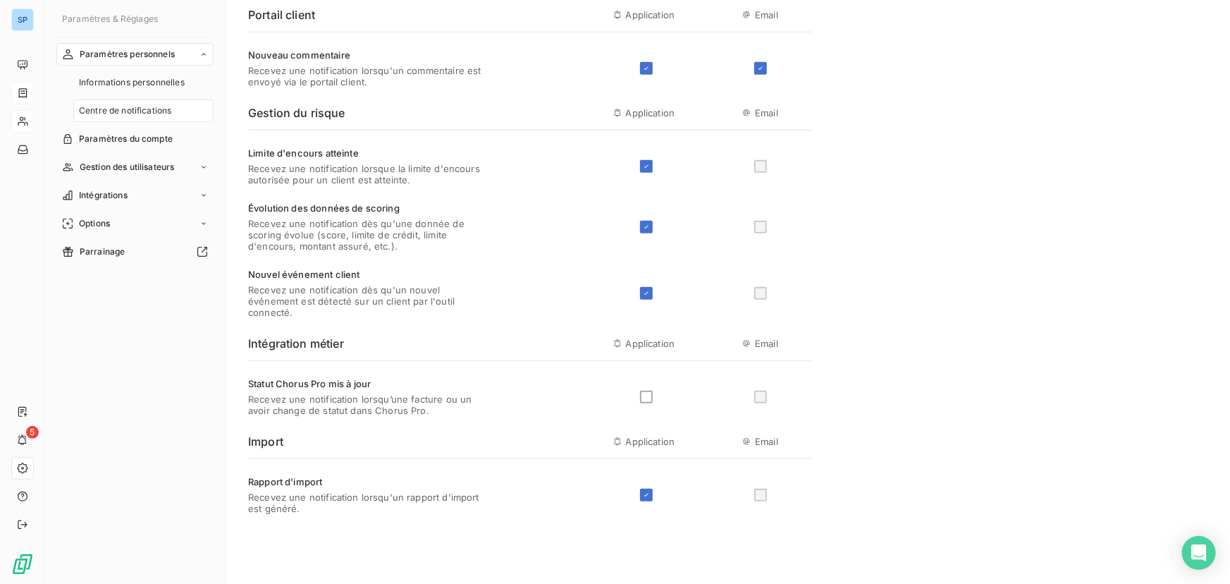
scroll to position [476, 0]
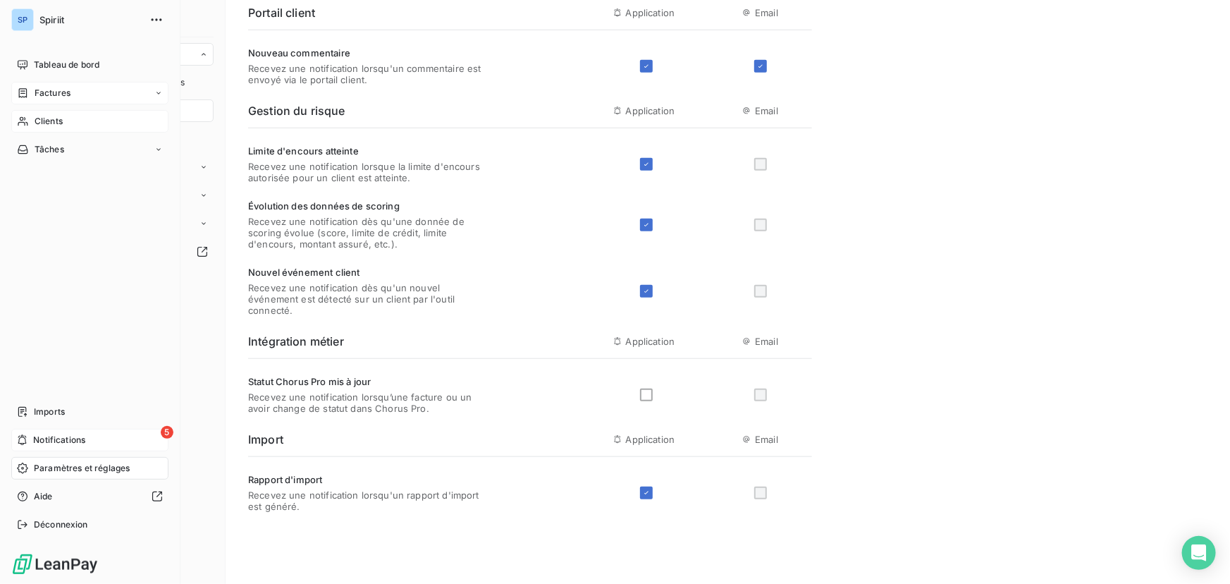
click at [58, 437] on span "Notifications" at bounding box center [59, 439] width 52 height 13
